Goal: Navigation & Orientation: Find specific page/section

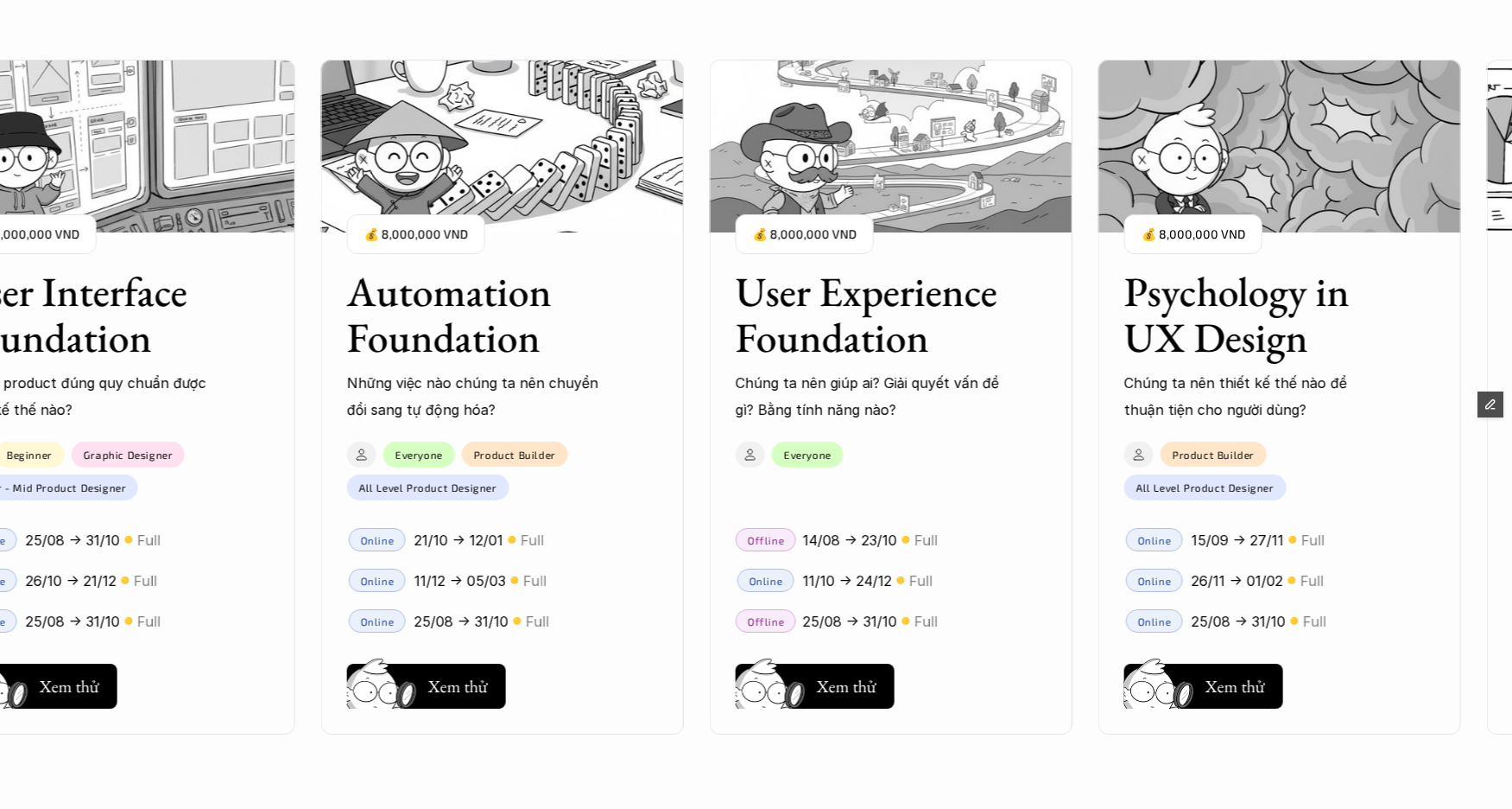
scroll to position [1935, 0]
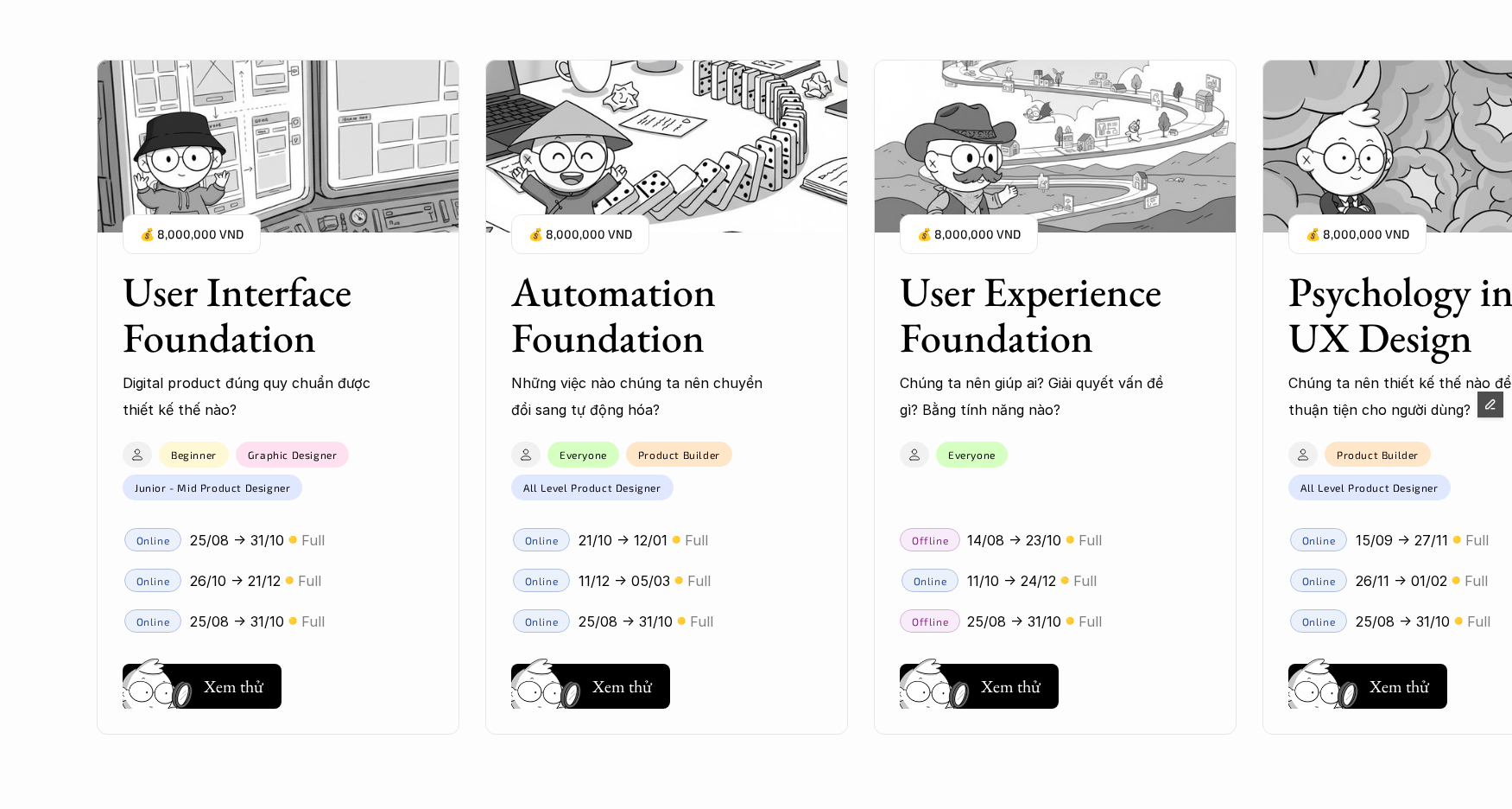
scroll to position [1722, 0]
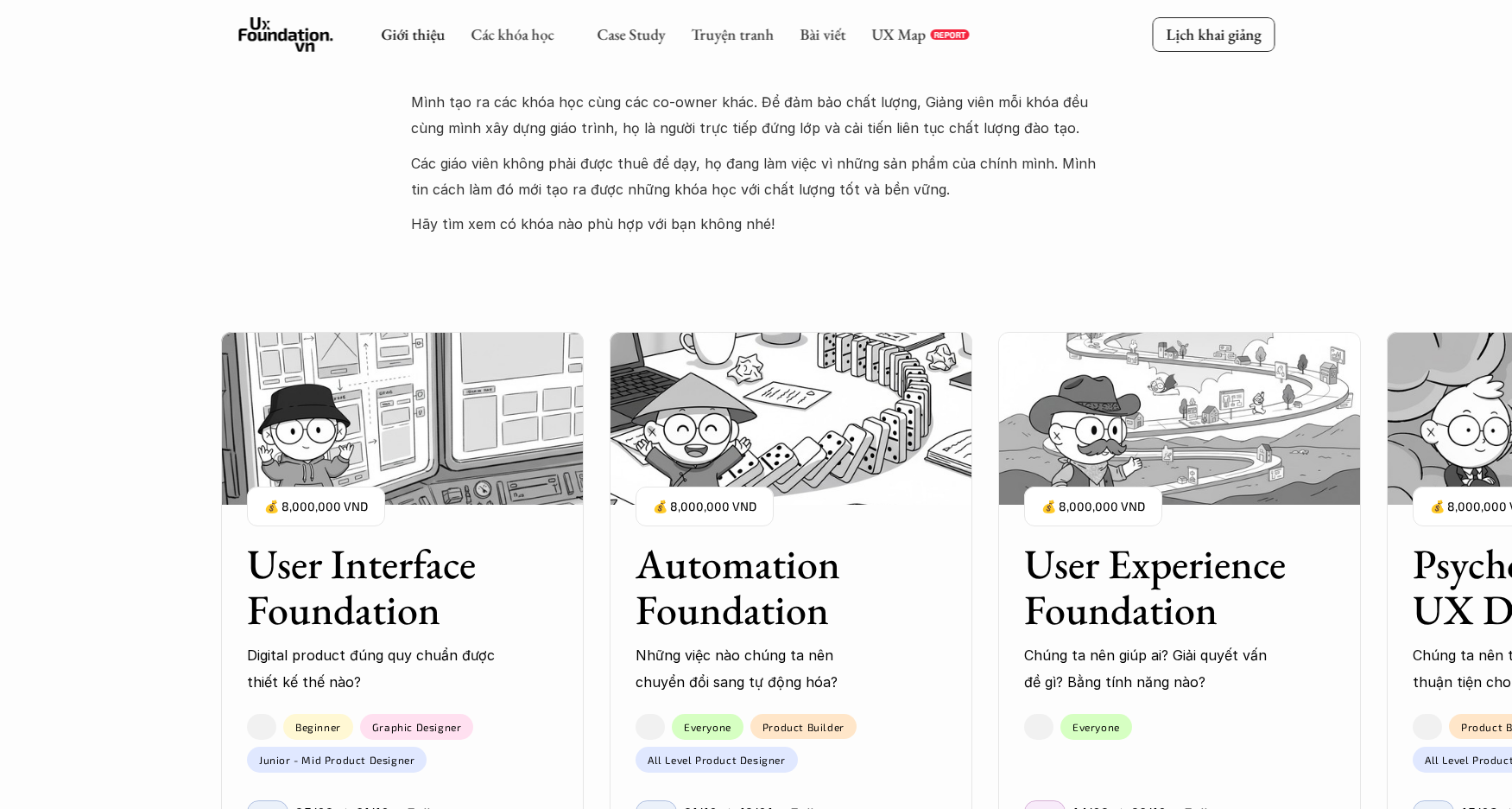
scroll to position [3247, 0]
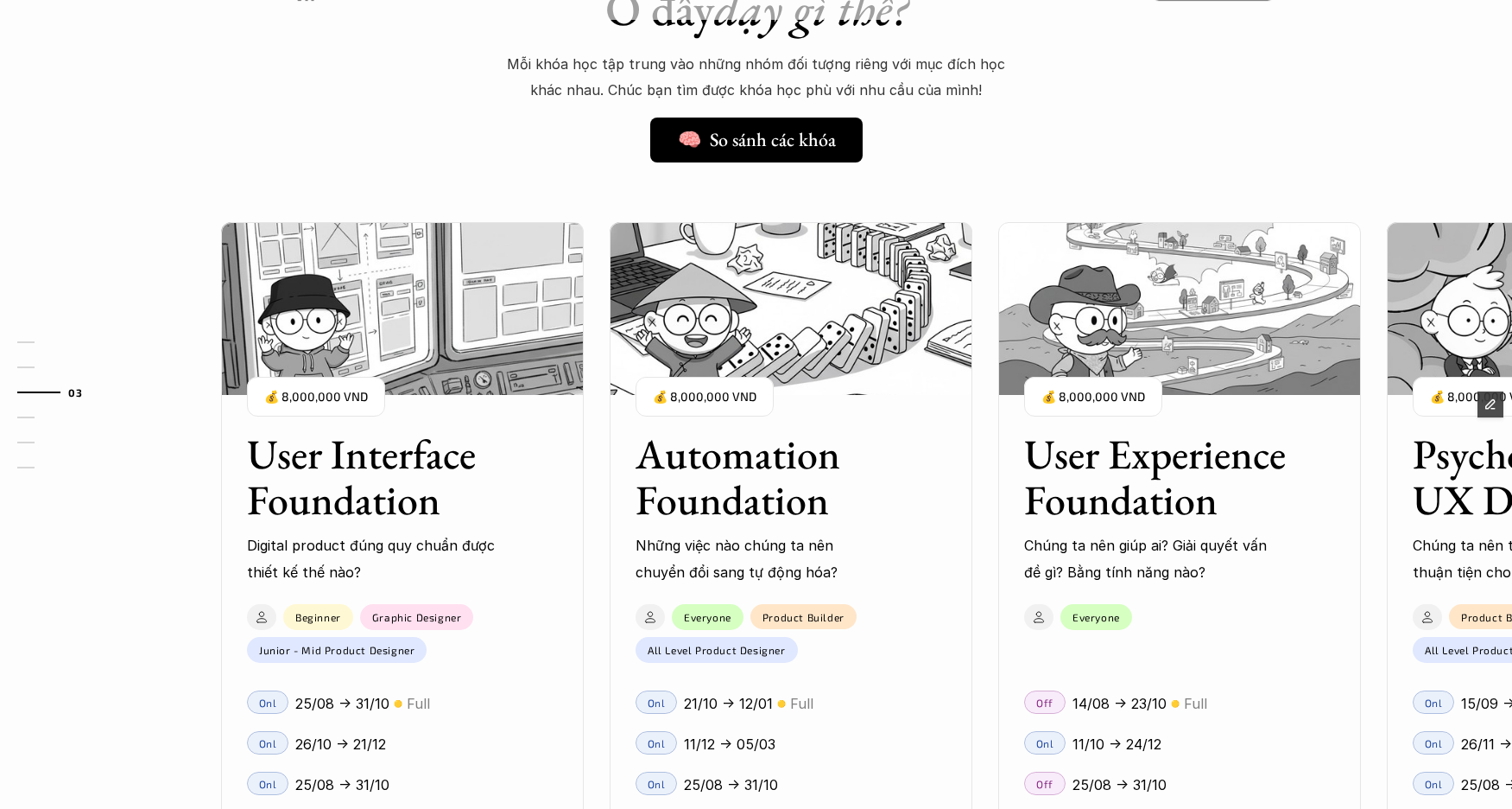
scroll to position [1486, 0]
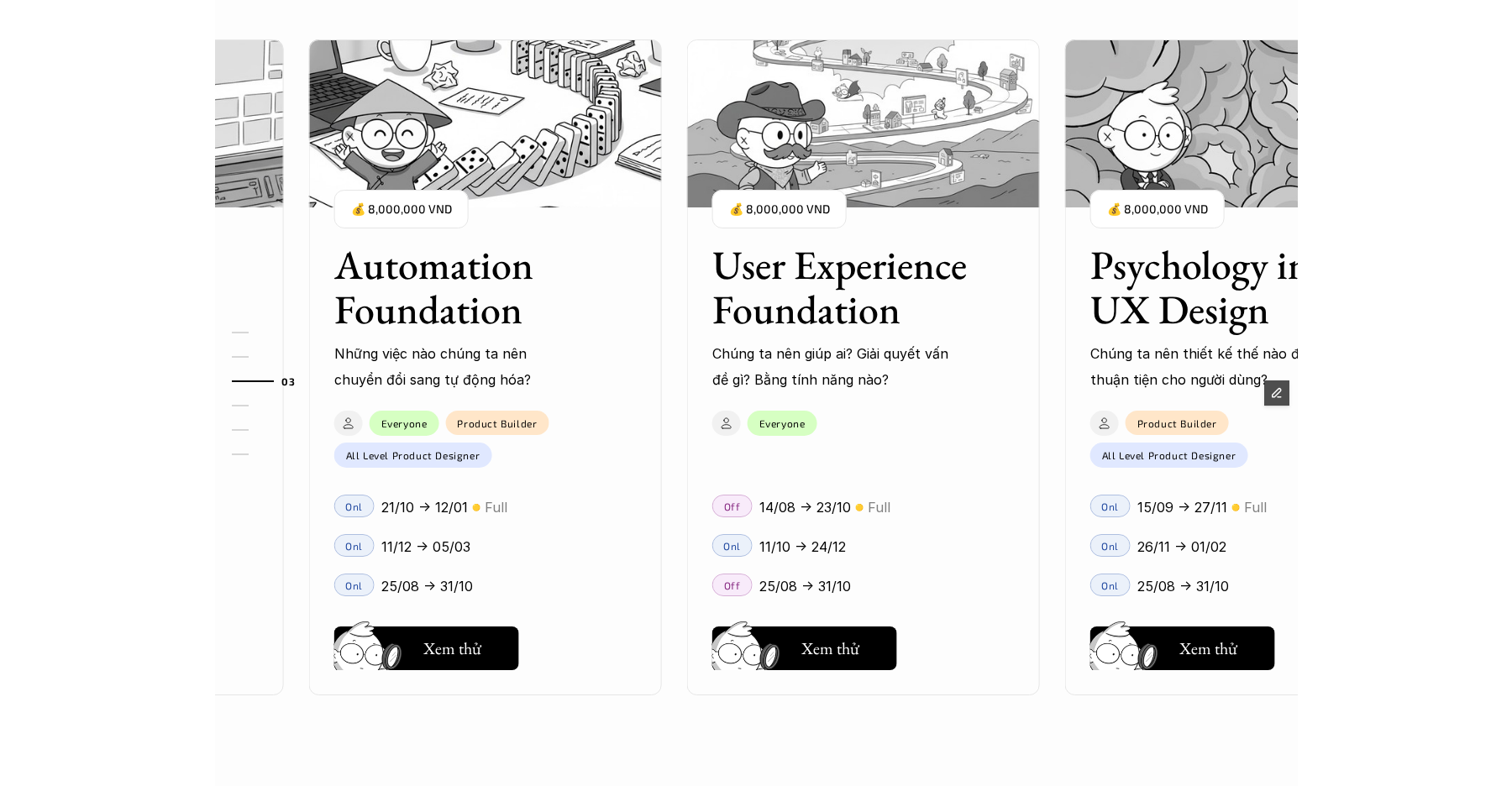
scroll to position [2022, 0]
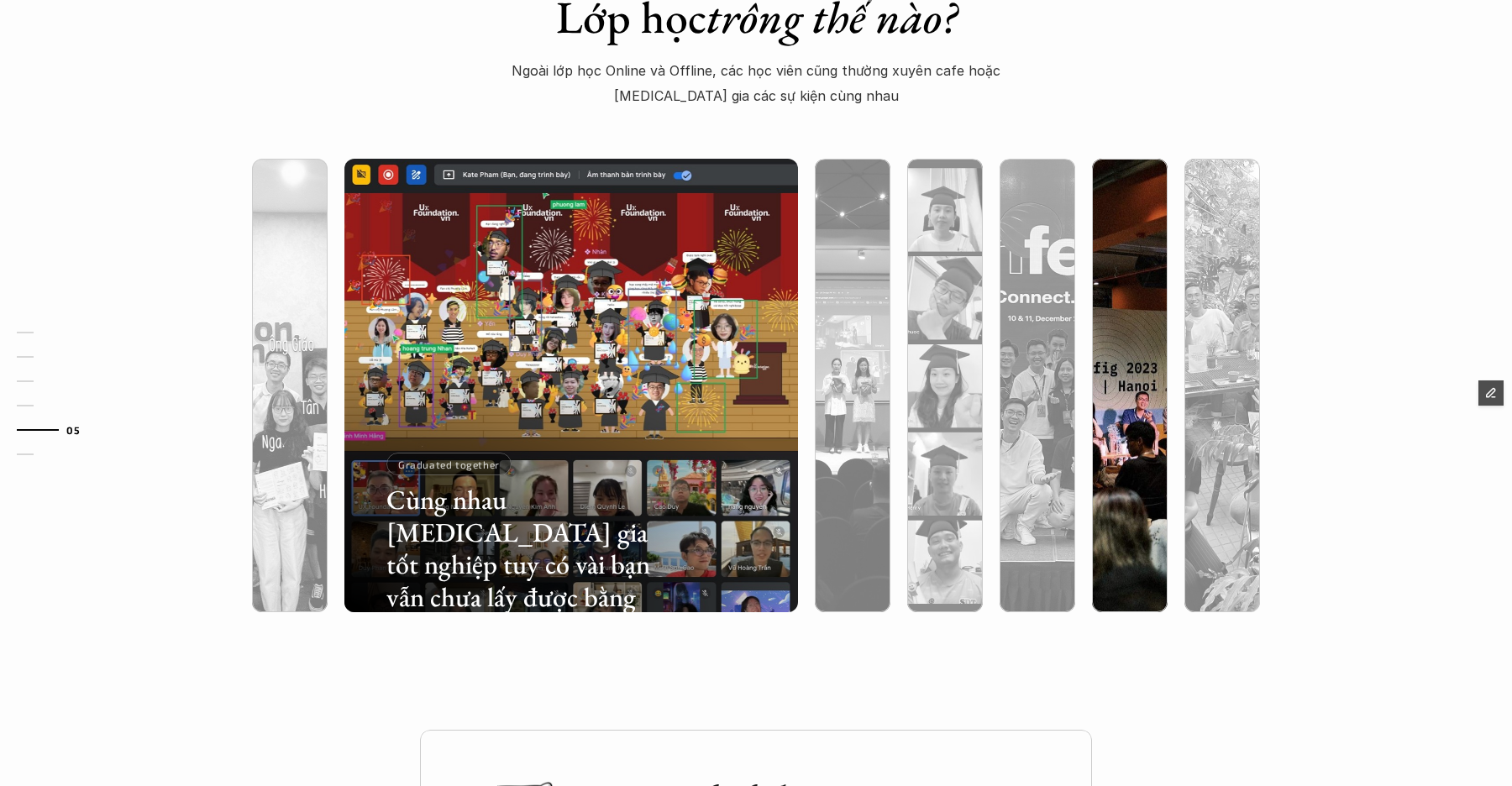
scroll to position [5016, 0]
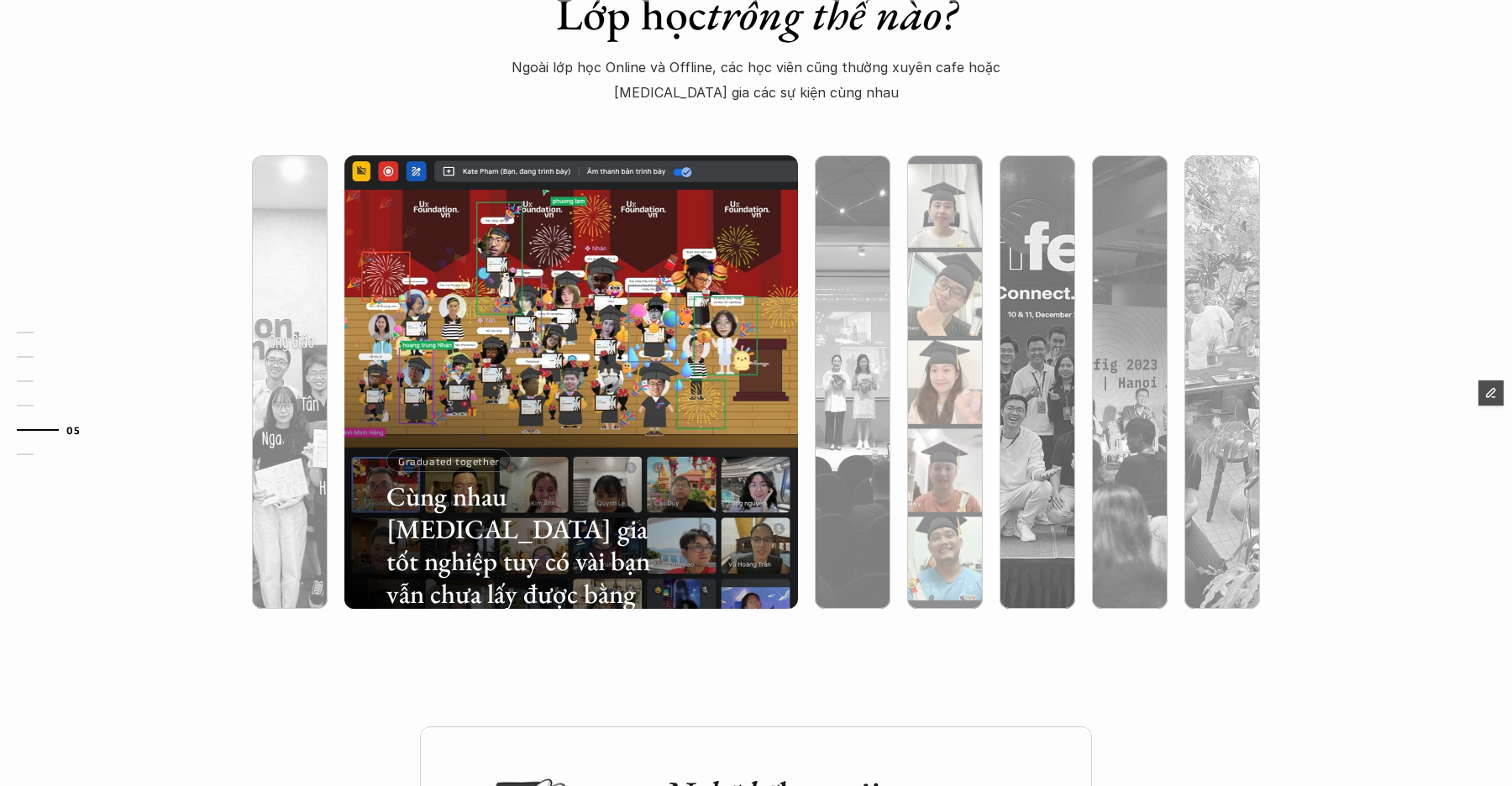
click at [938, 488] on div at bounding box center [945, 472] width 76 height 274
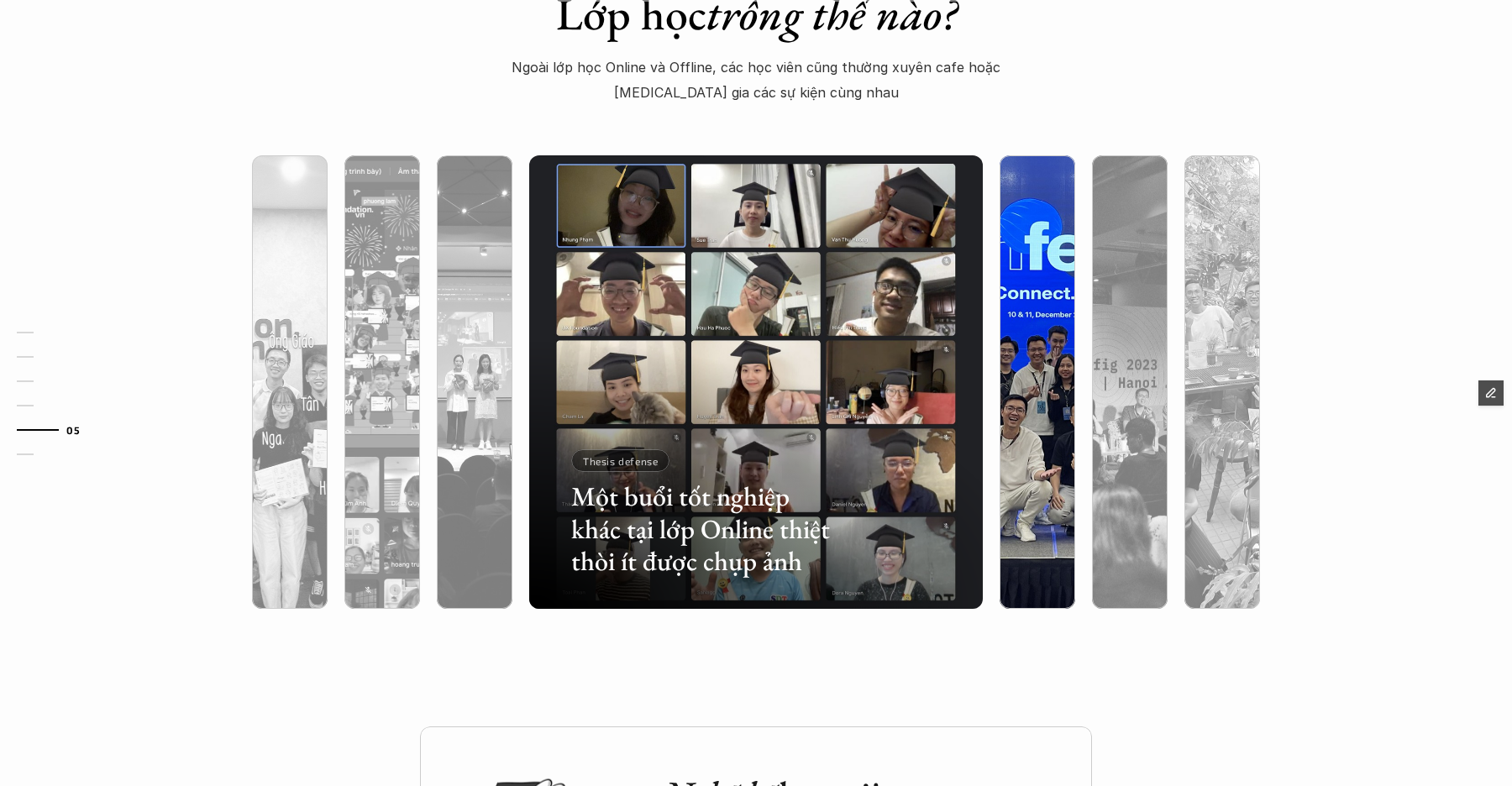
click at [1020, 470] on div at bounding box center [1037, 472] width 76 height 274
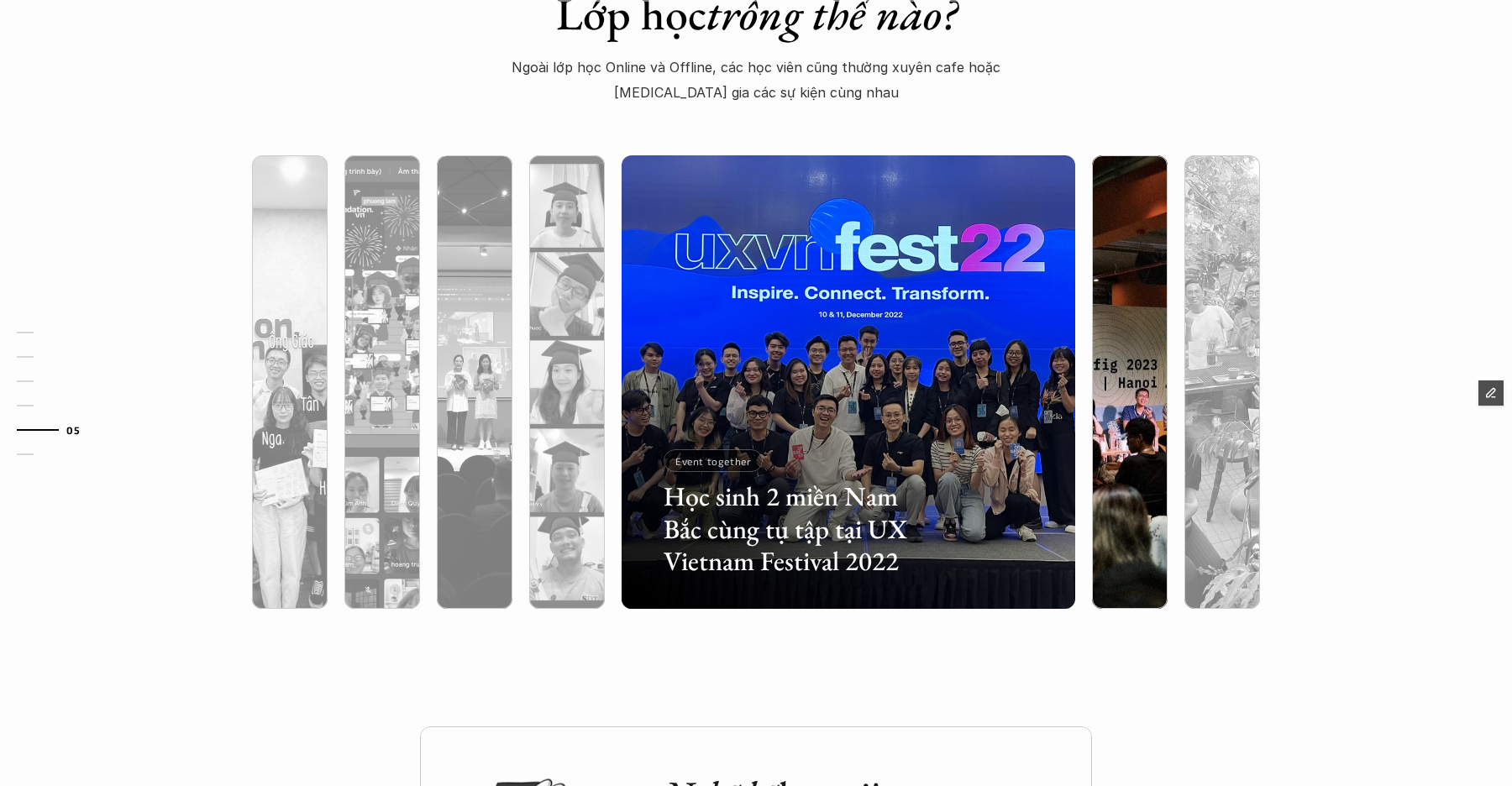
click at [1108, 471] on div at bounding box center [1129, 472] width 76 height 274
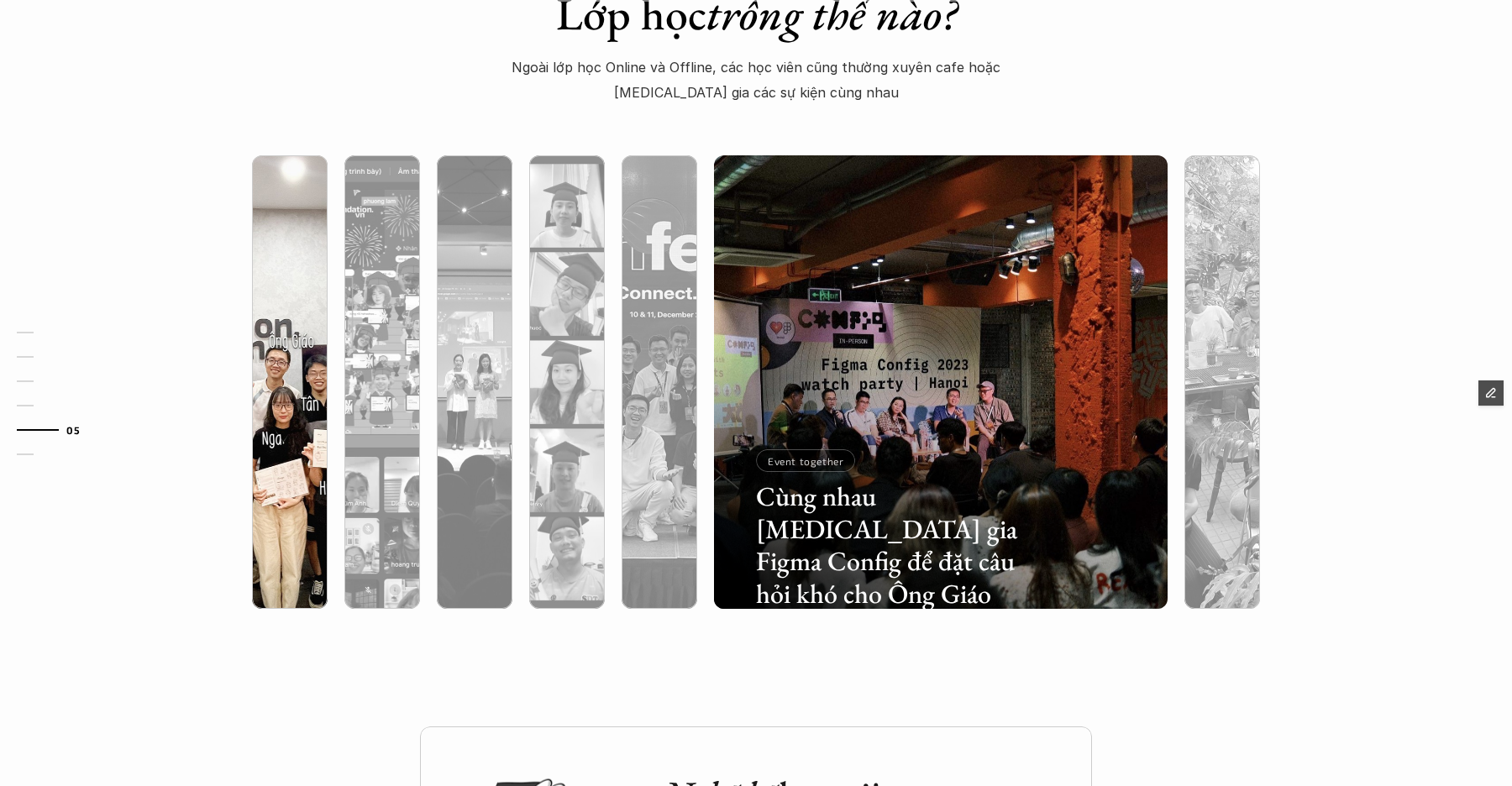
click at [283, 410] on div at bounding box center [290, 472] width 76 height 274
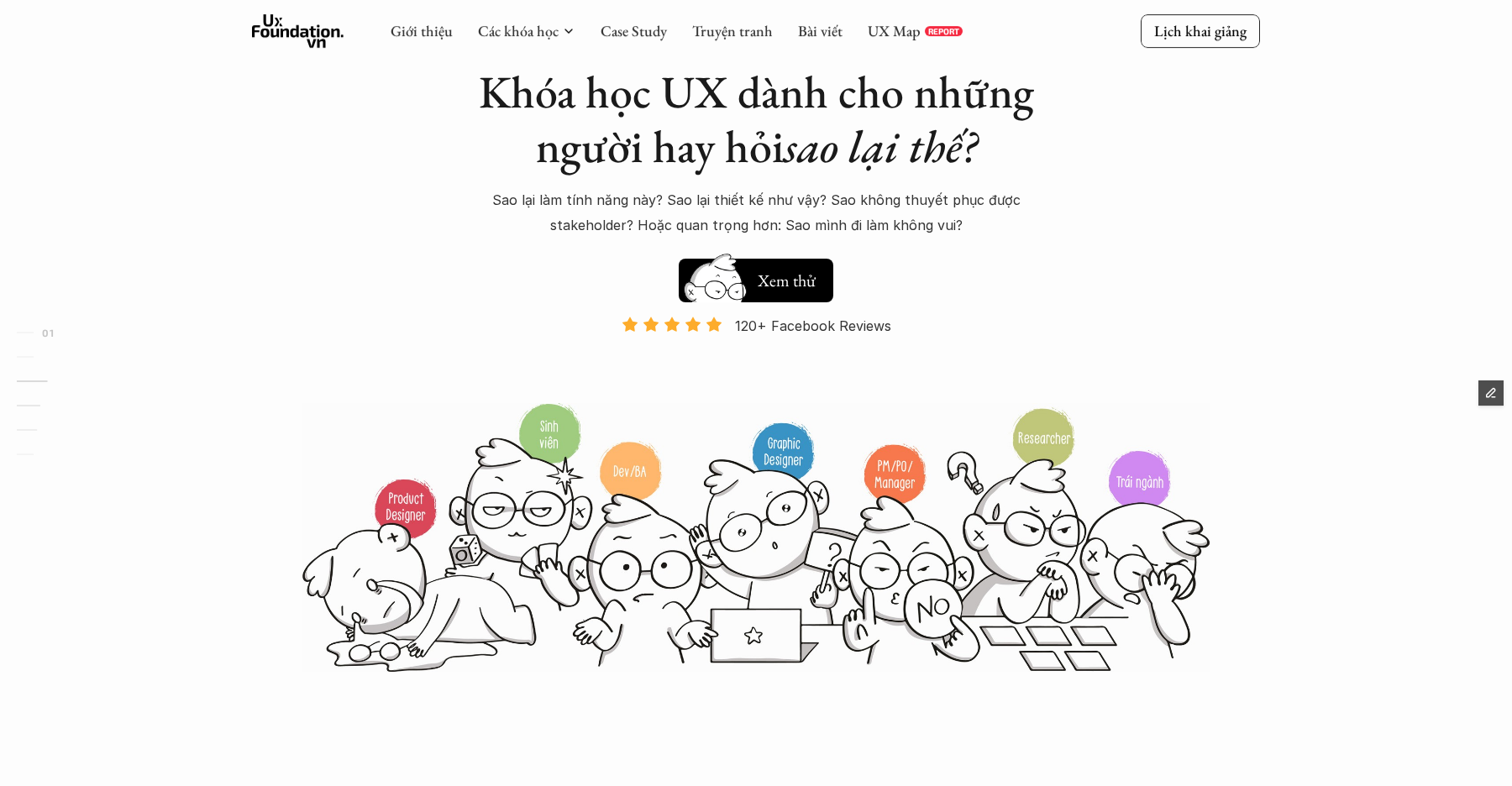
scroll to position [0, 0]
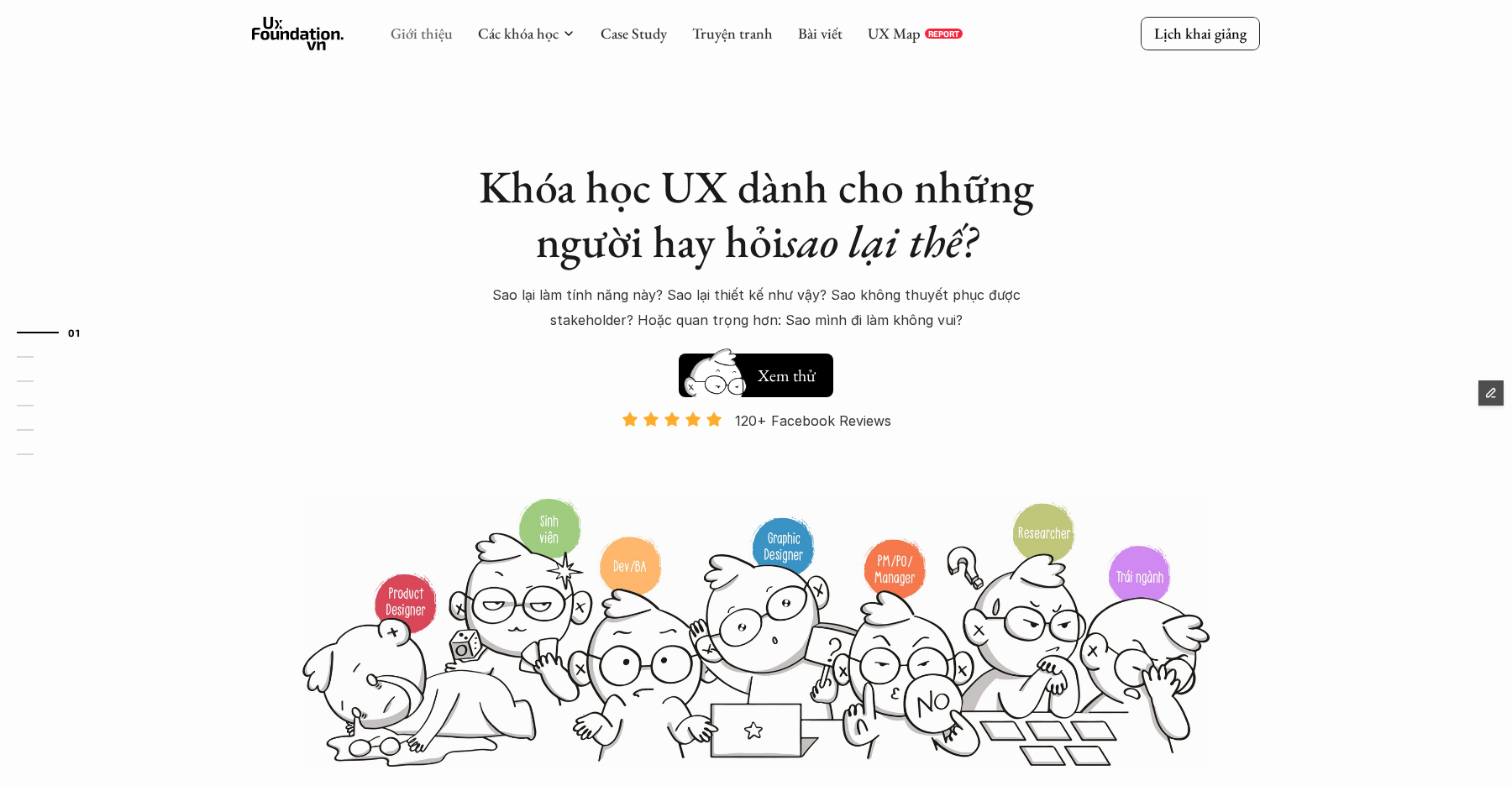
click at [418, 32] on link "Giới thiệu" at bounding box center [422, 34] width 62 height 19
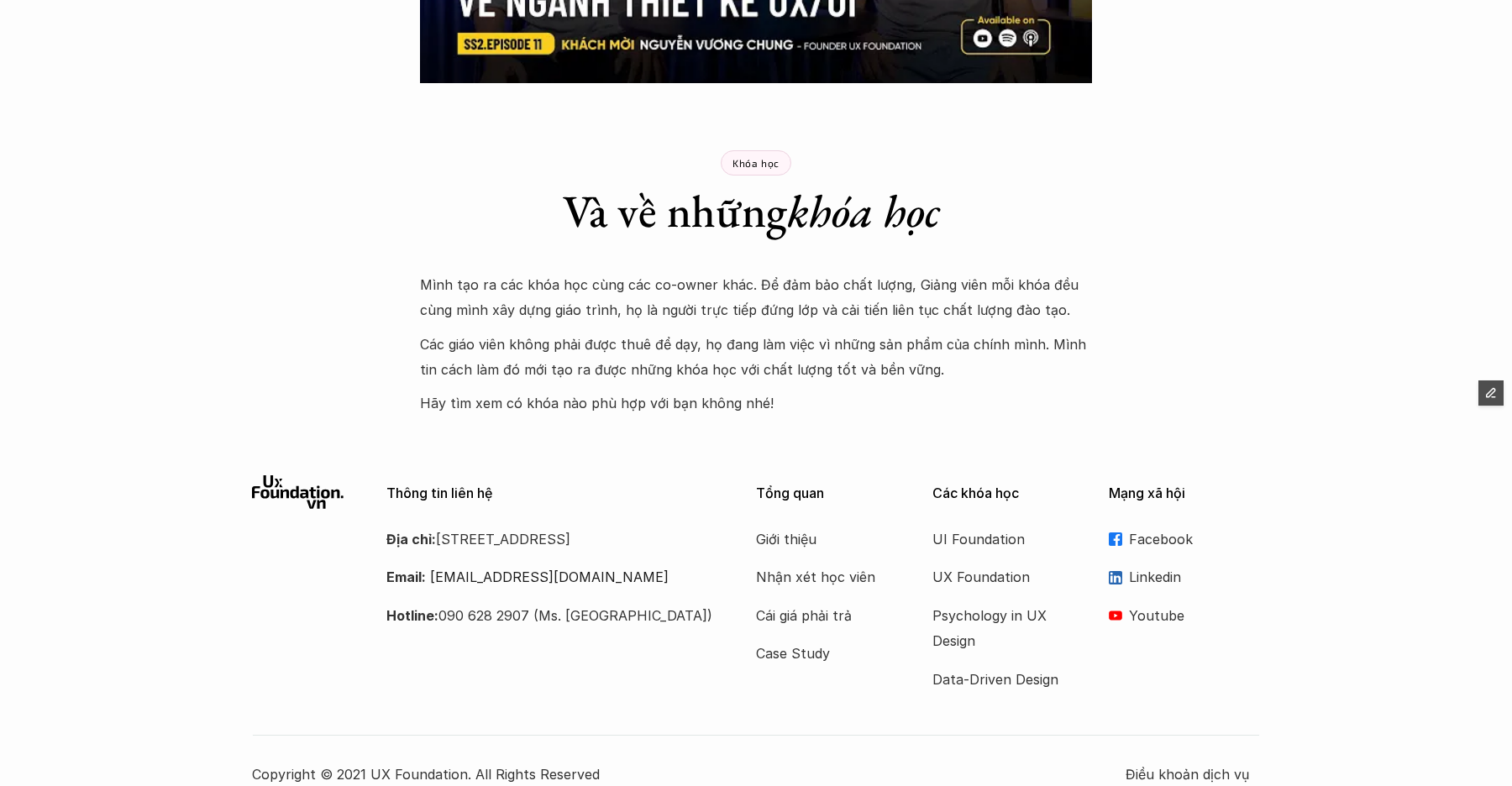
scroll to position [2971, 0]
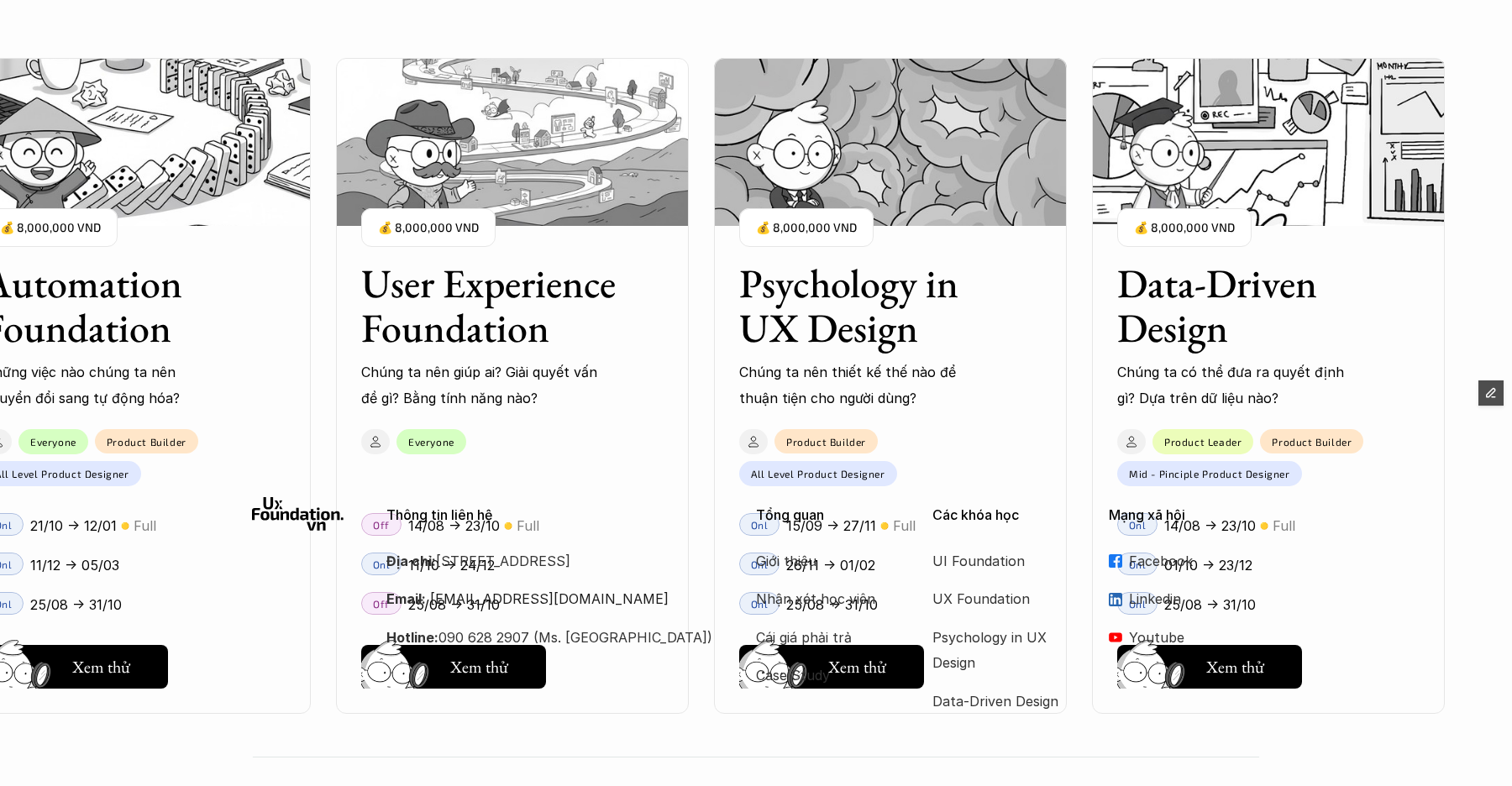
scroll to position [4264, 0]
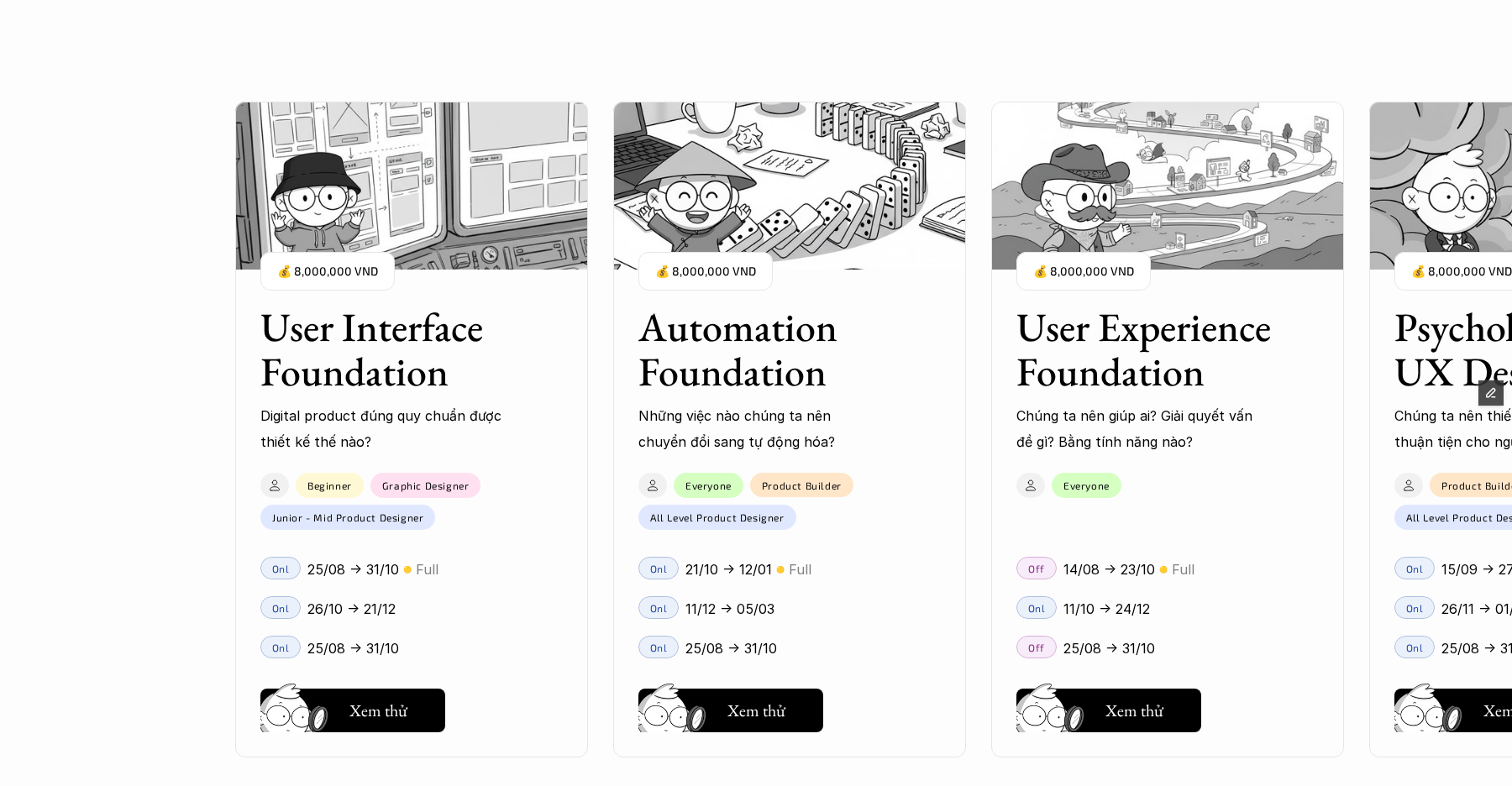
scroll to position [3812, 0]
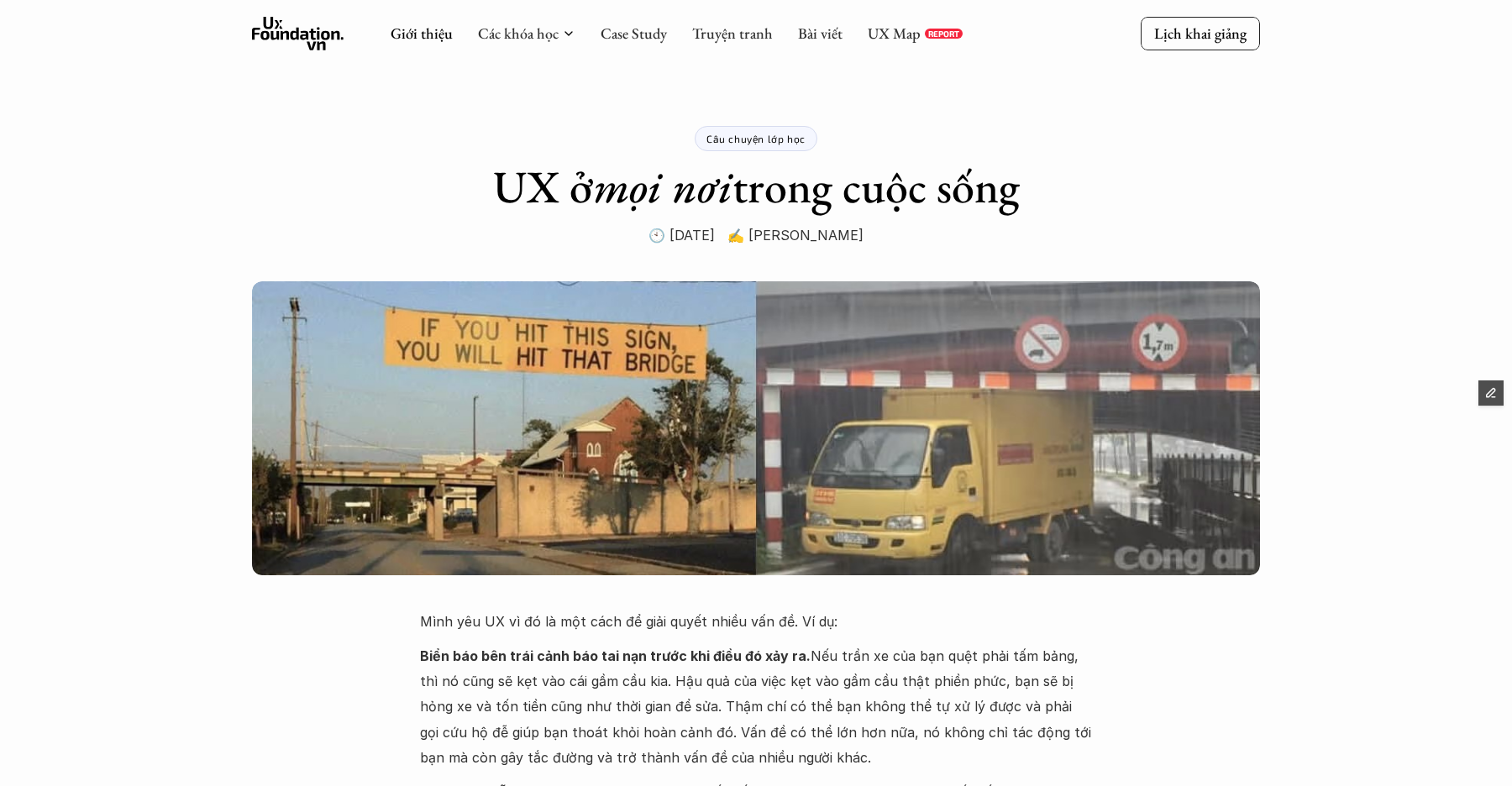
click at [279, 26] on use at bounding box center [298, 34] width 93 height 34
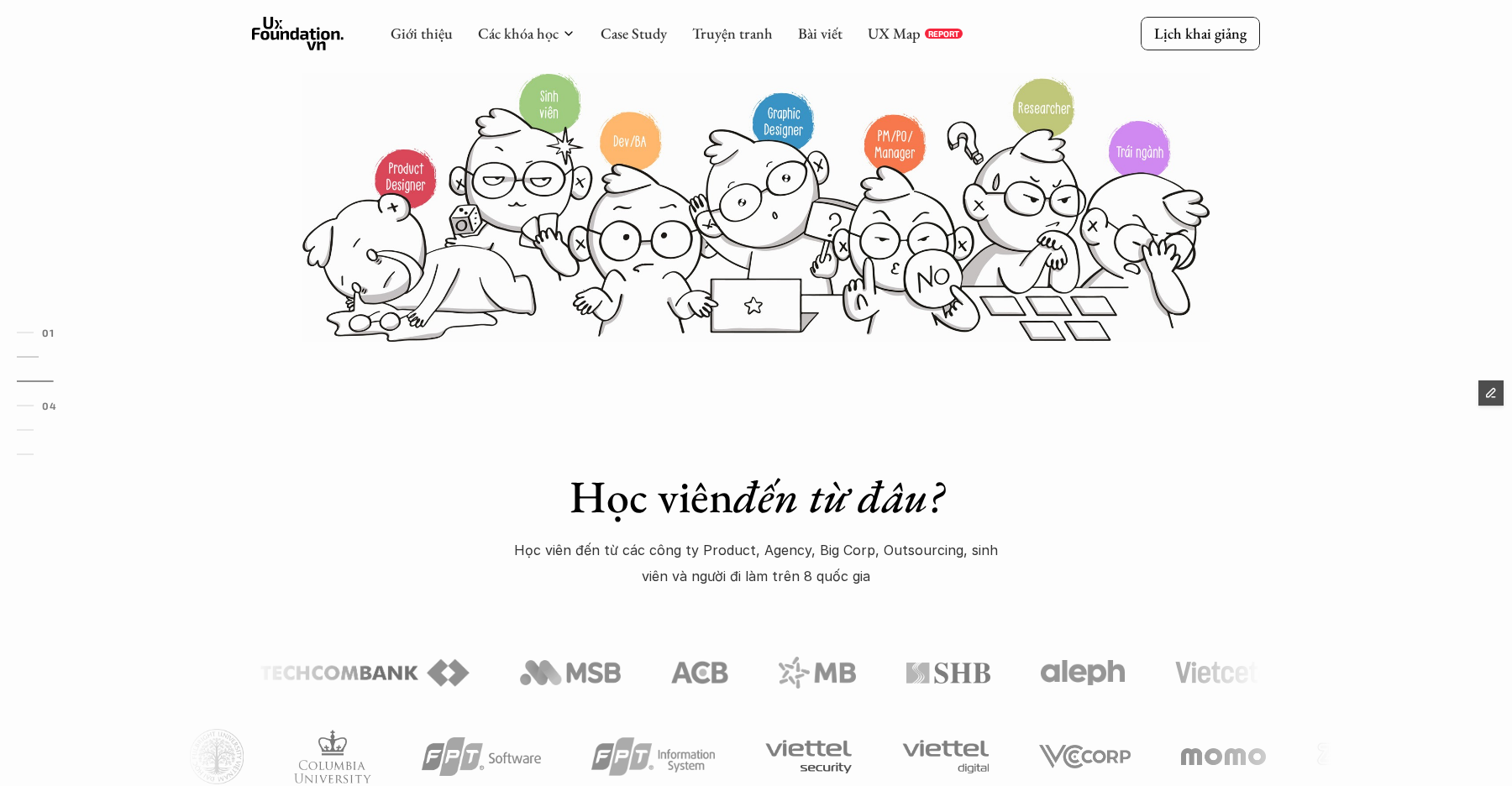
scroll to position [93, 0]
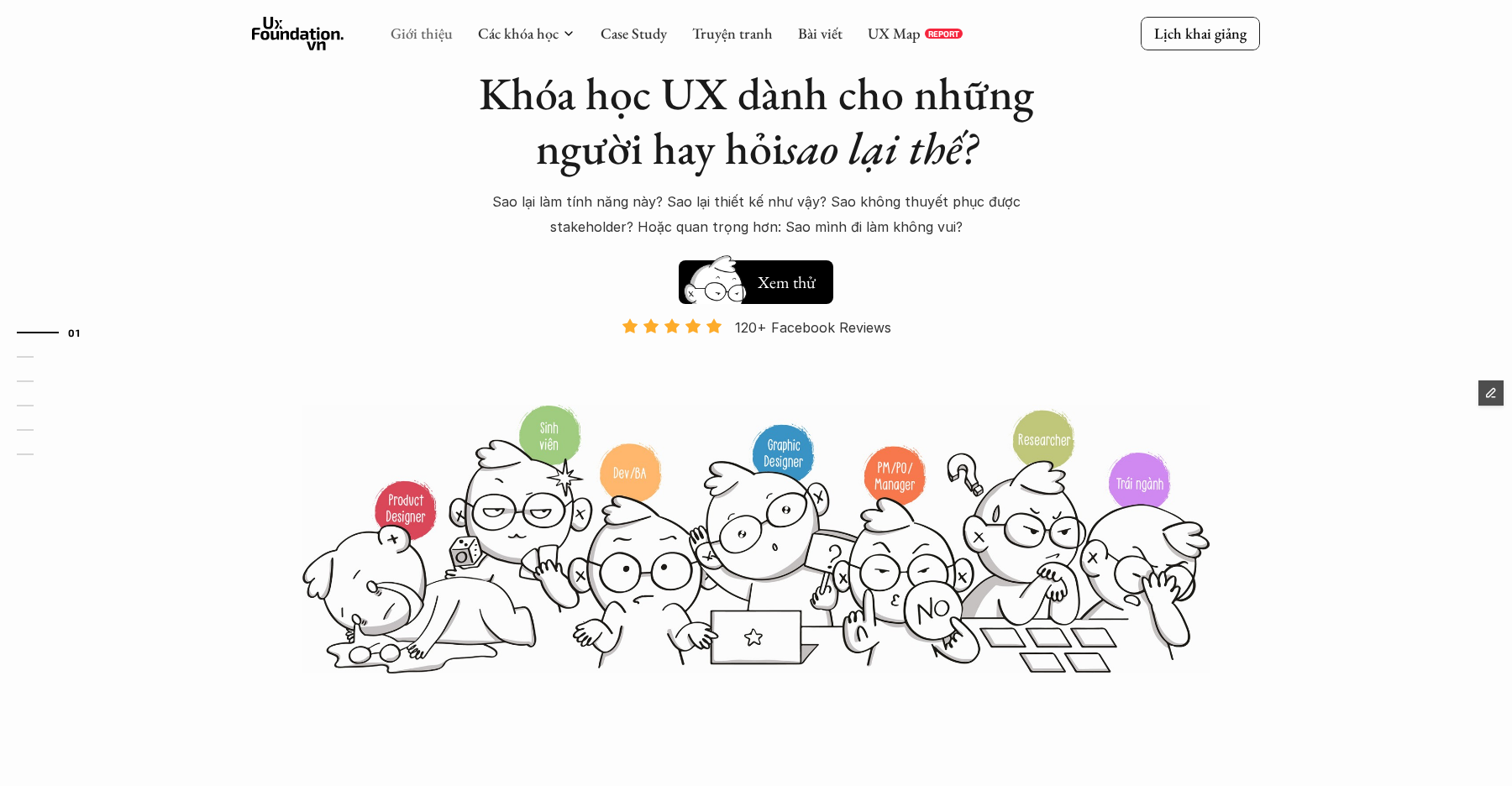
click at [437, 37] on link "Giới thiệu" at bounding box center [422, 34] width 62 height 19
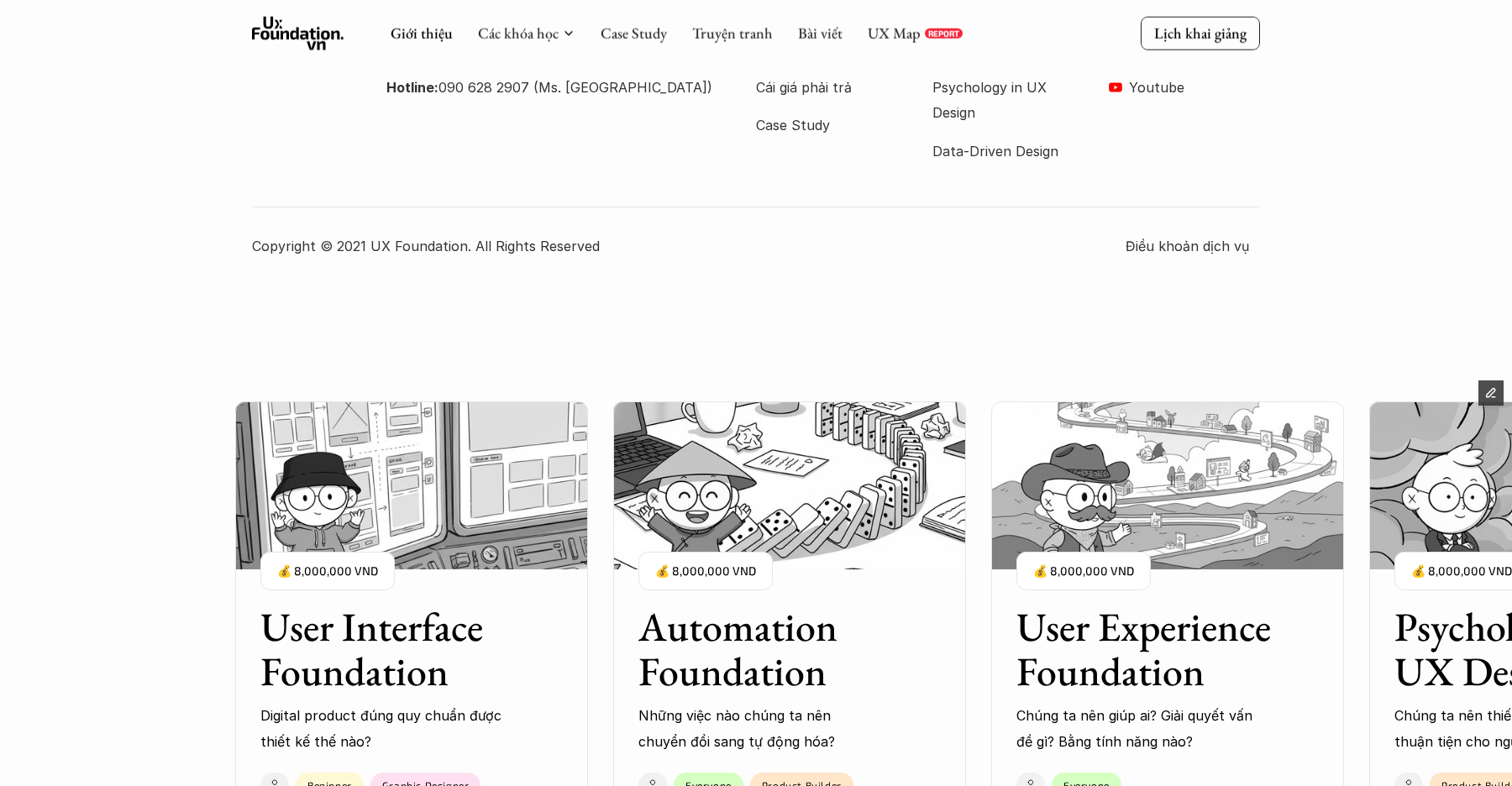
scroll to position [3394, 0]
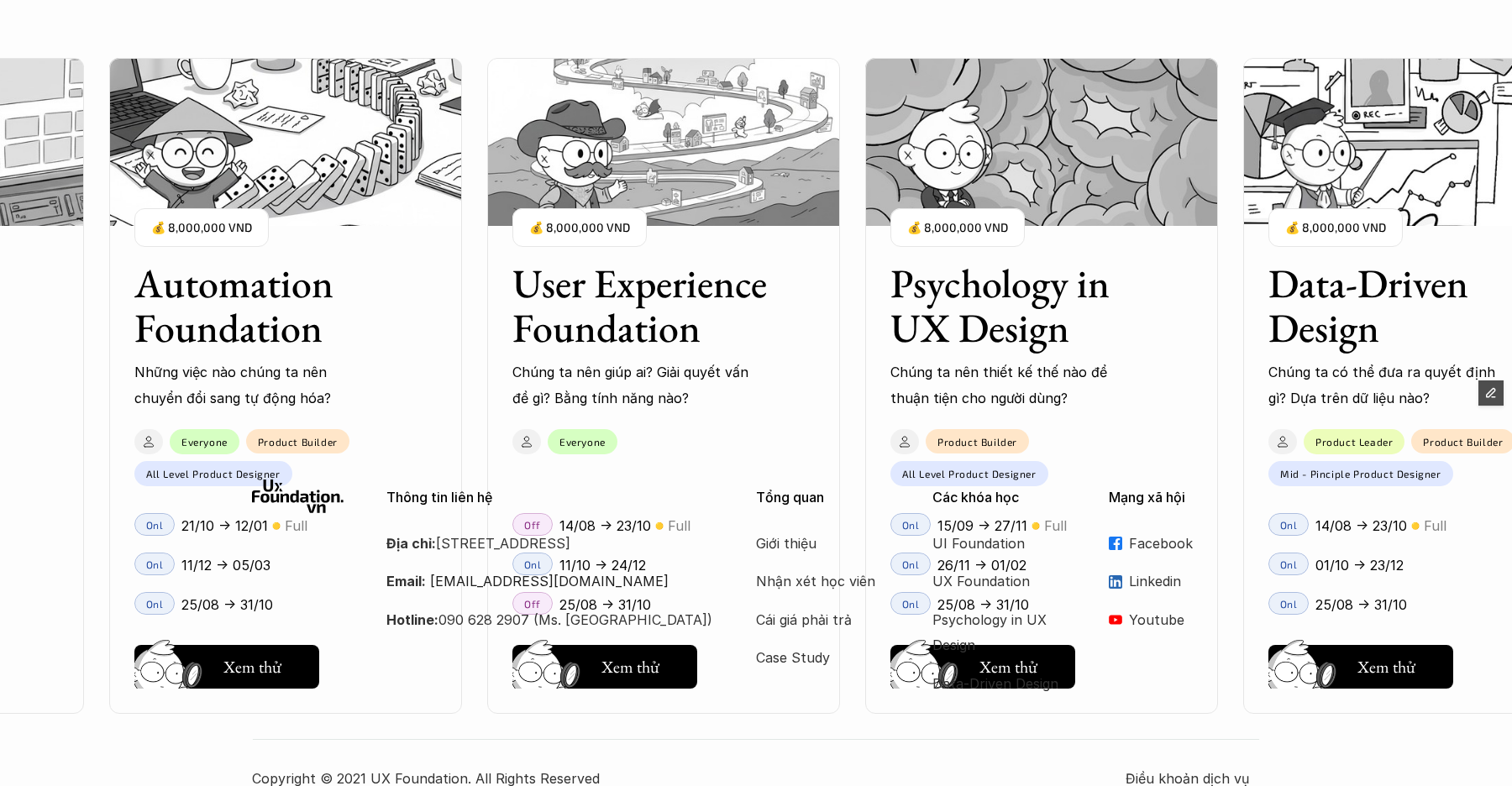
scroll to position [4264, 0]
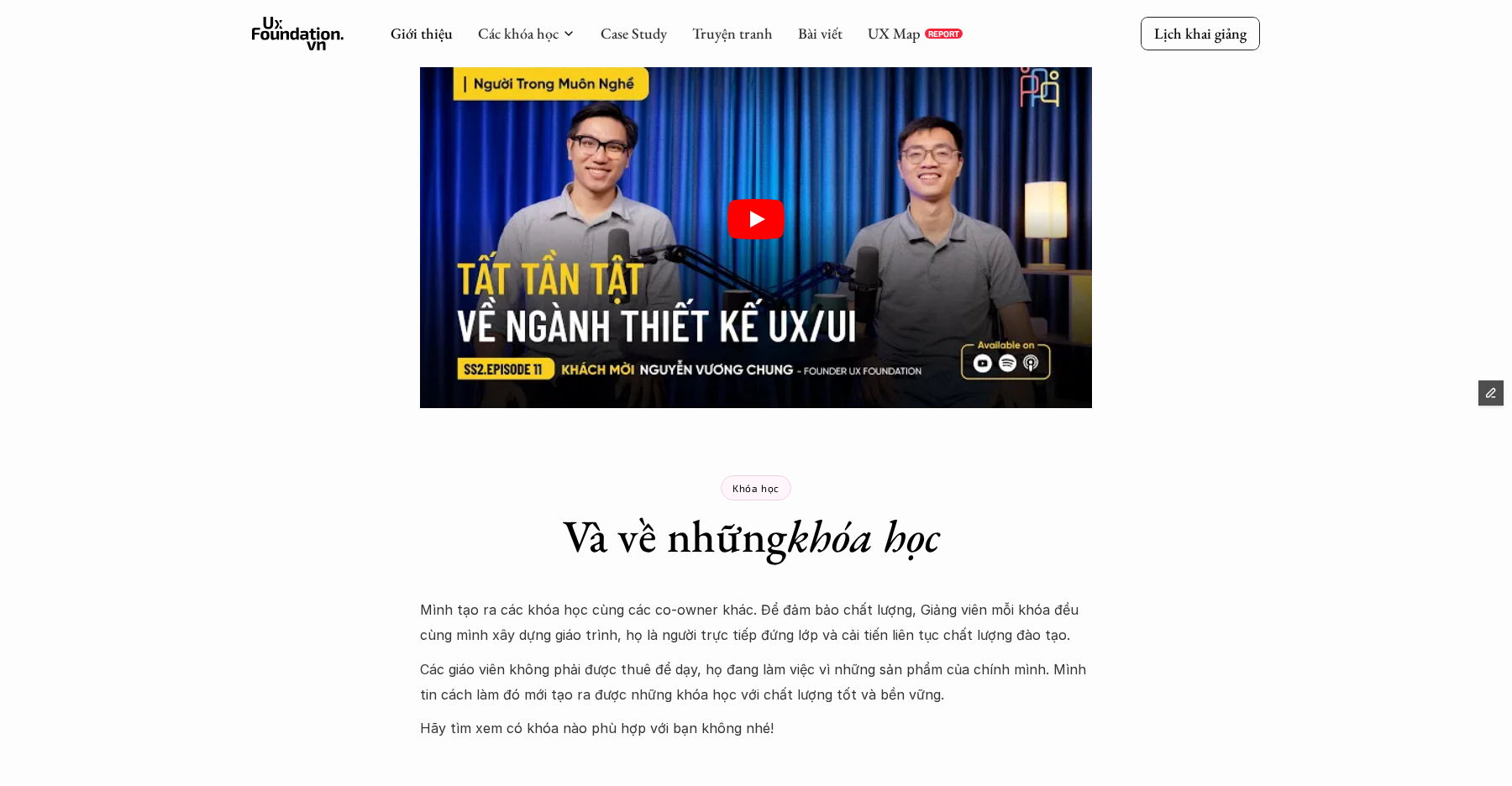
scroll to position [2633, 0]
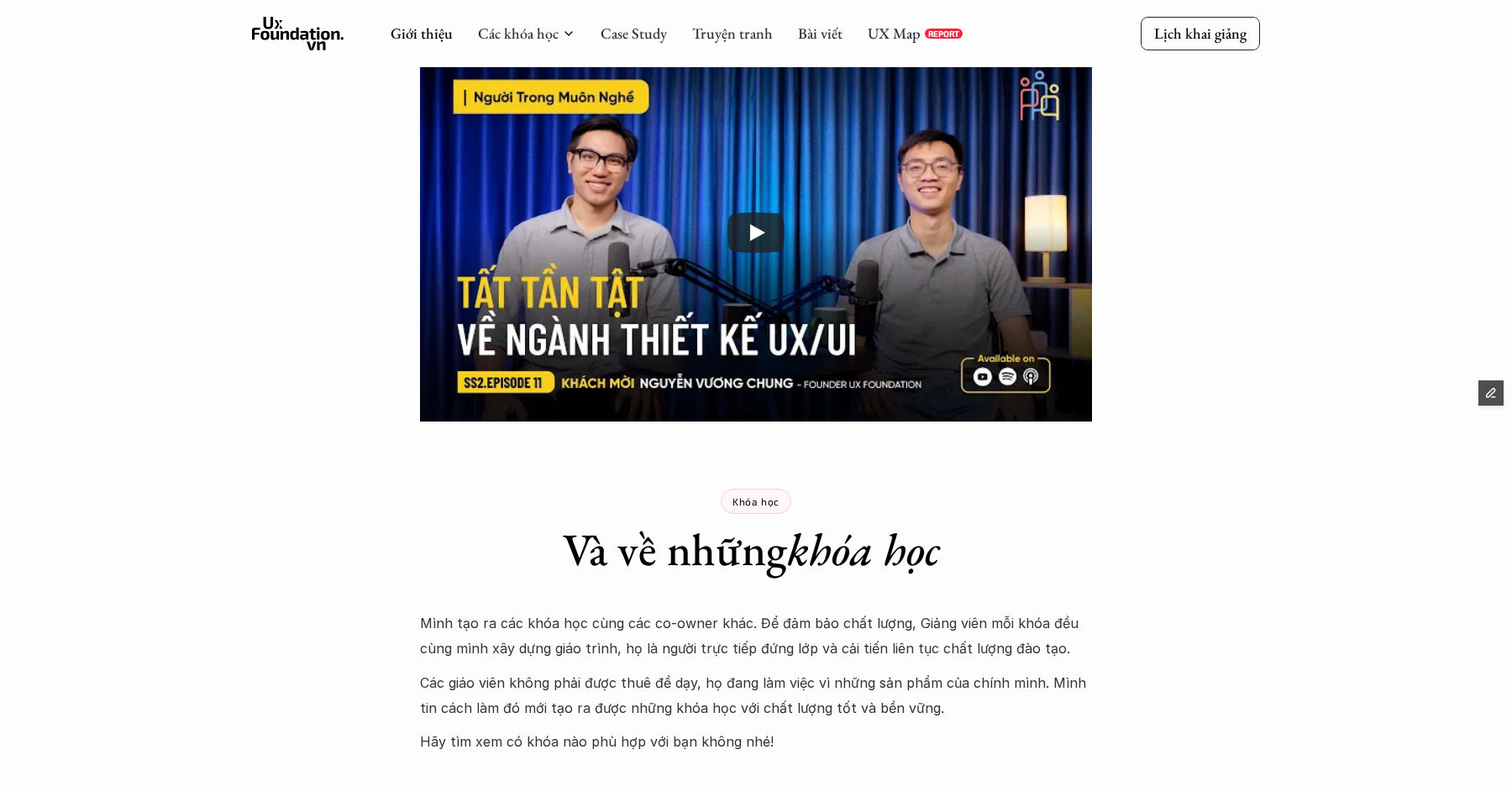
click at [296, 39] on icon at bounding box center [298, 34] width 93 height 34
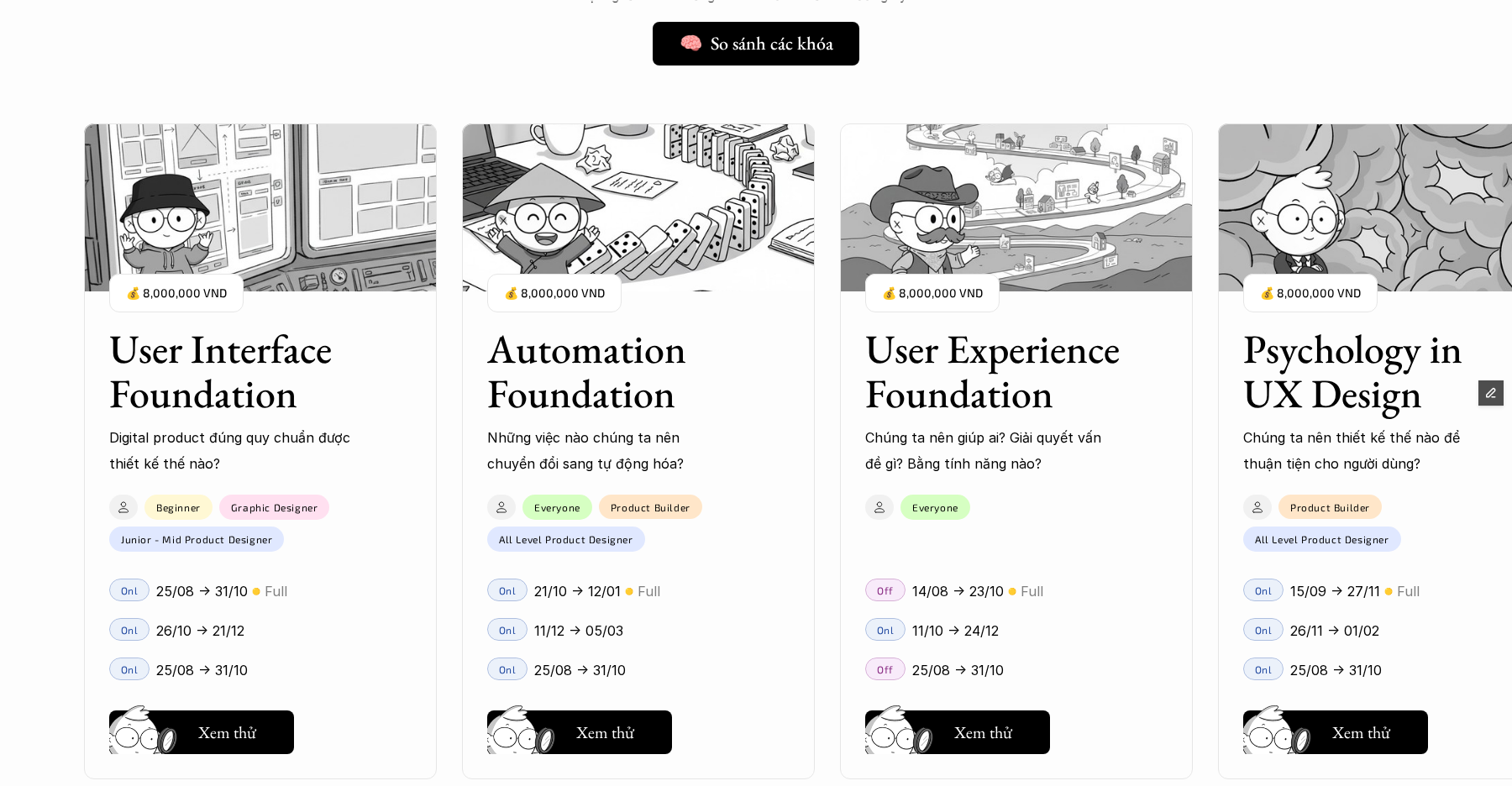
scroll to position [1455, 0]
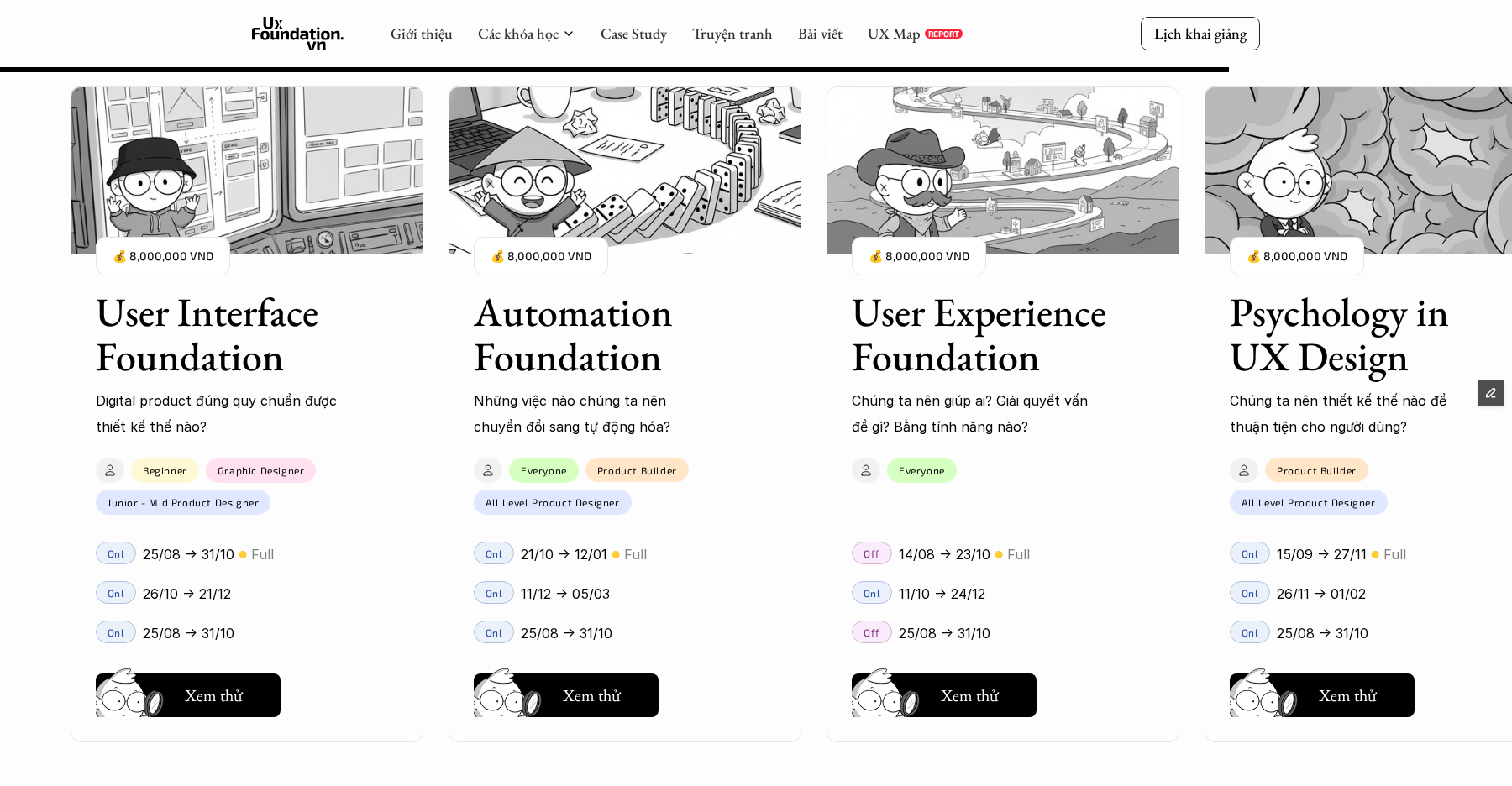
scroll to position [14515, 0]
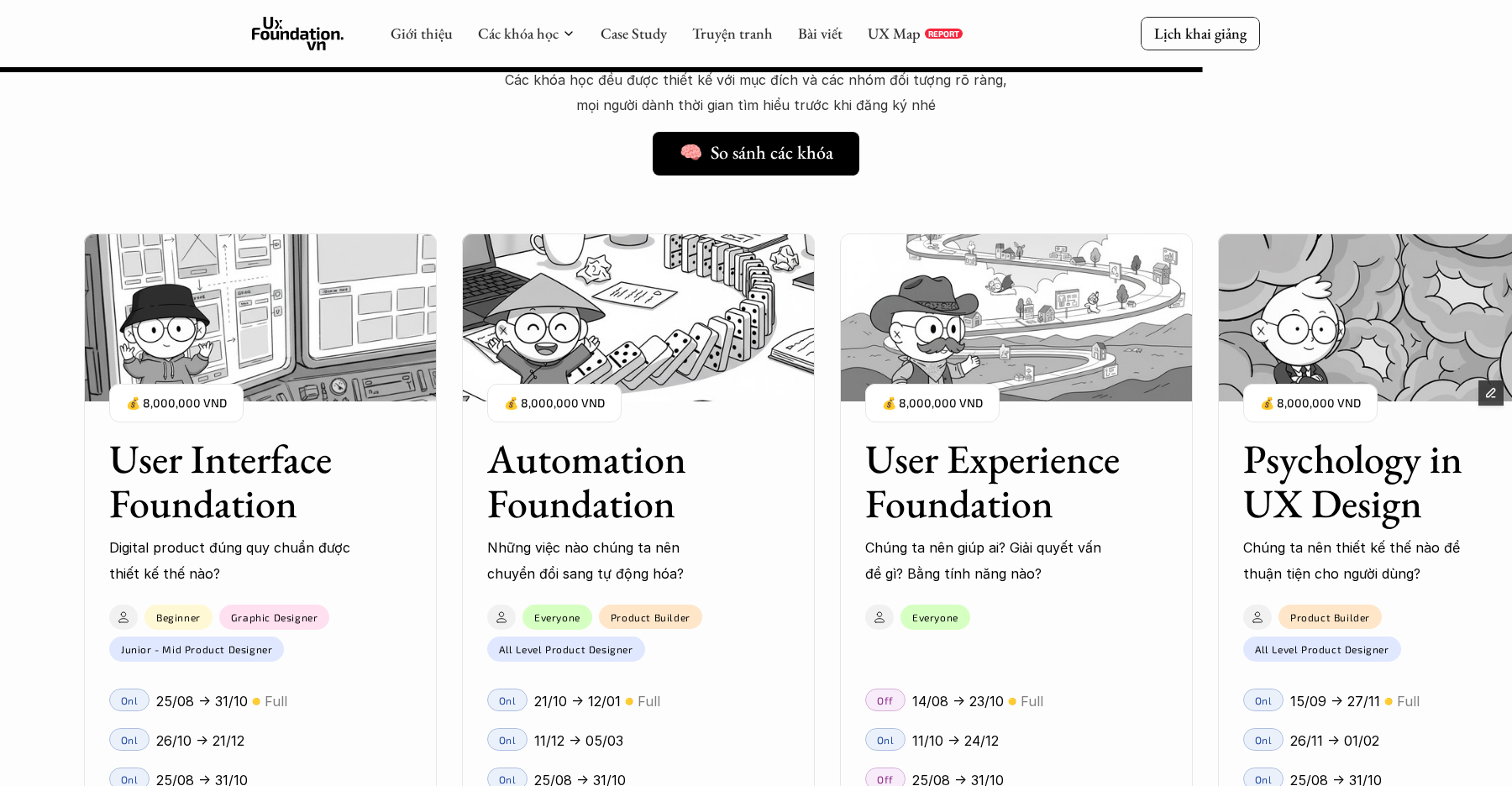
scroll to position [14431, 0]
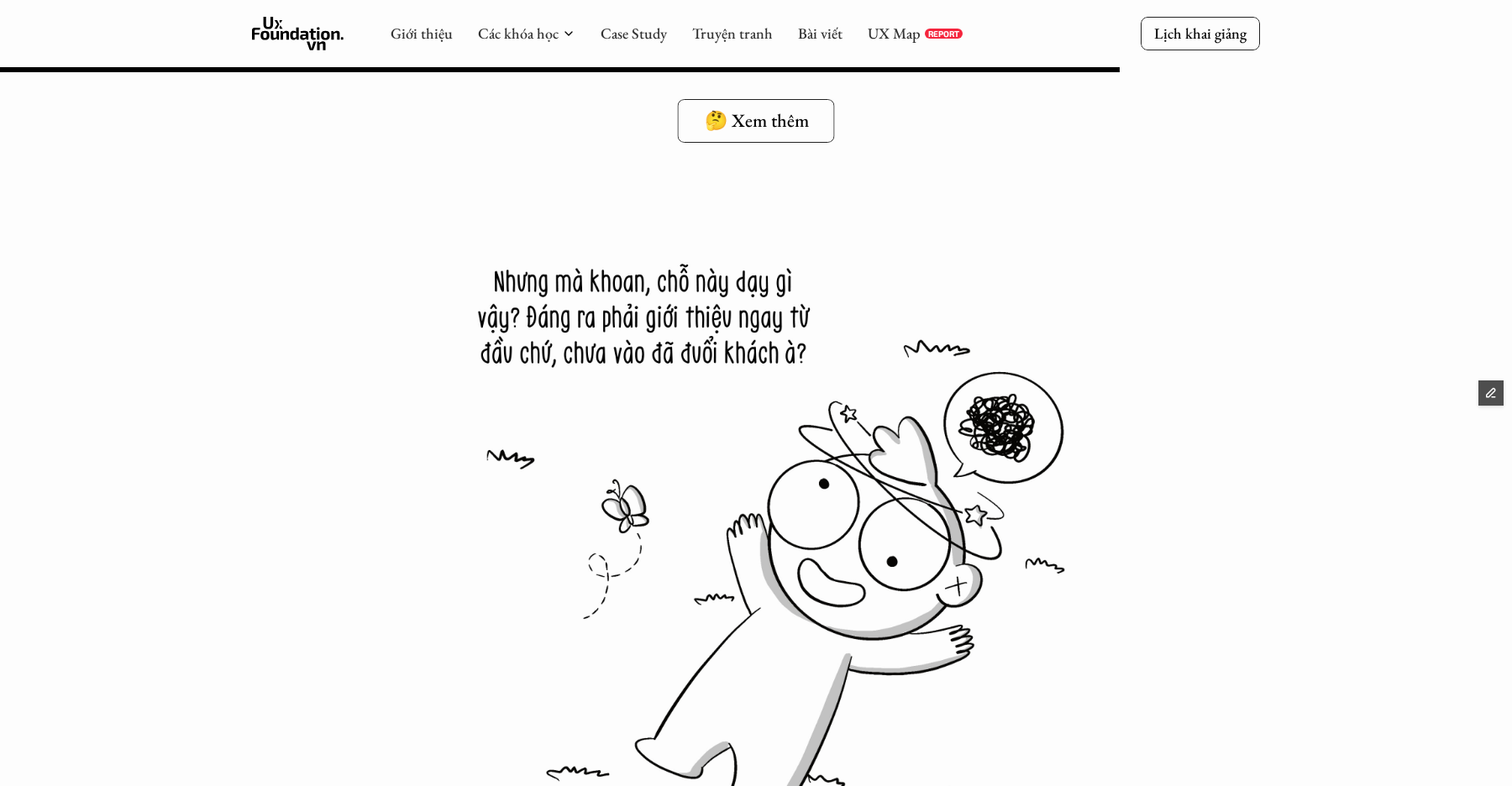
scroll to position [13445, 0]
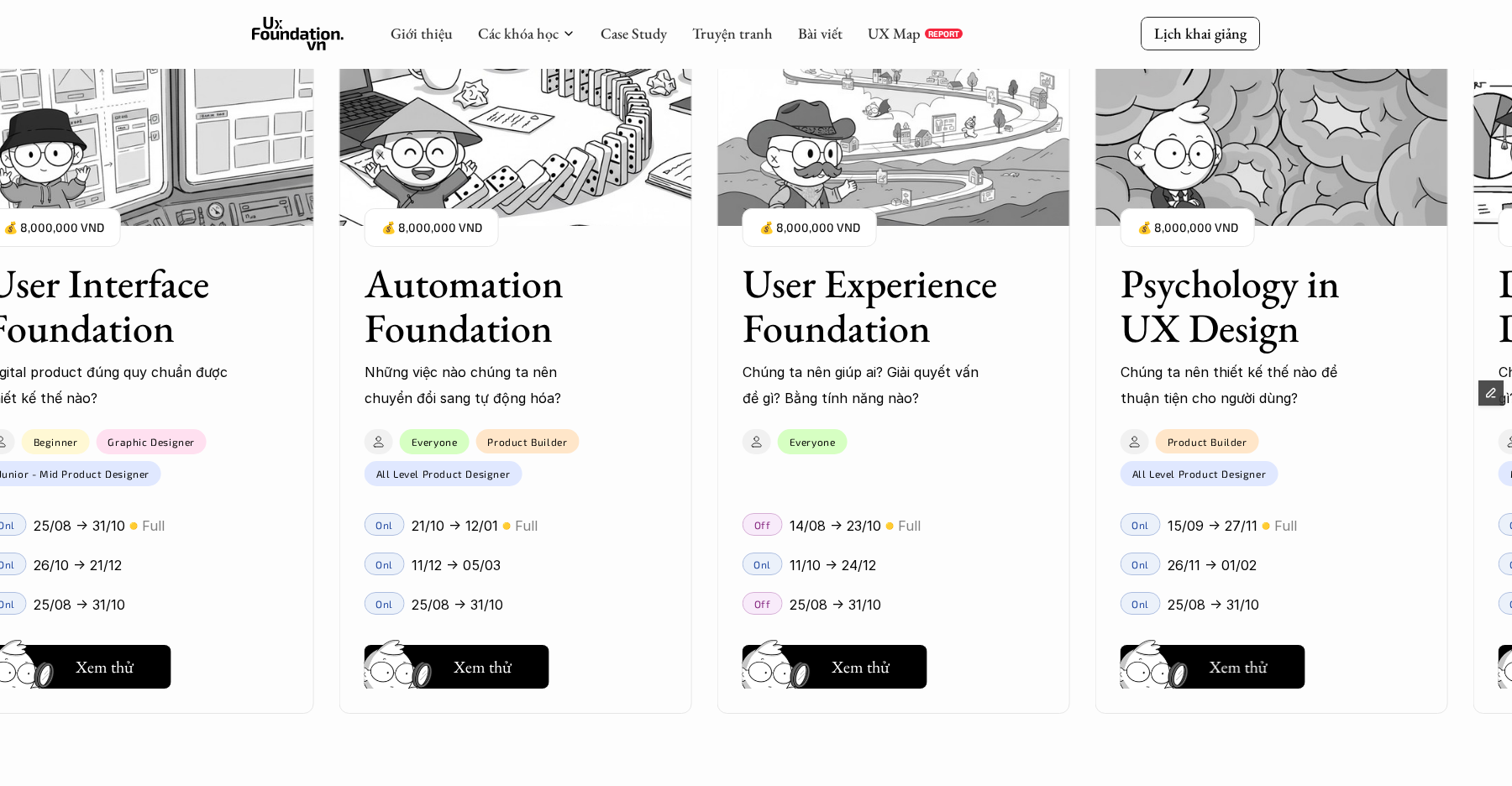
scroll to position [3133, 0]
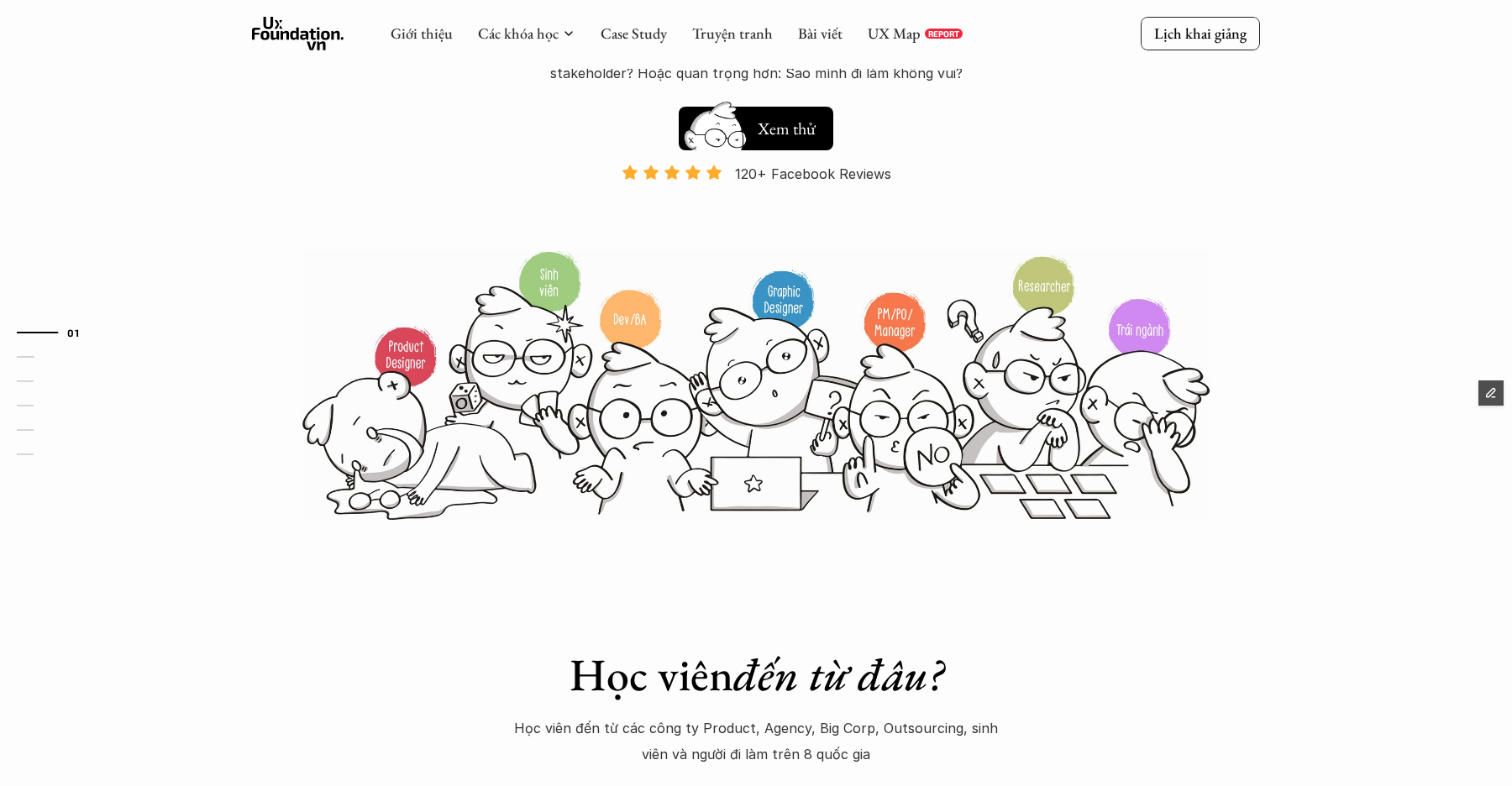
scroll to position [246, 0]
